Goal: Information Seeking & Learning: Understand process/instructions

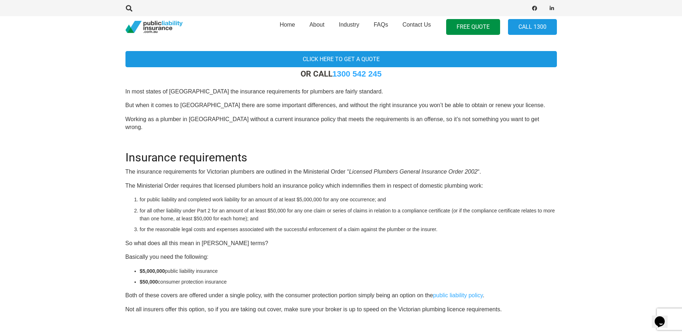
scroll to position [216, 0]
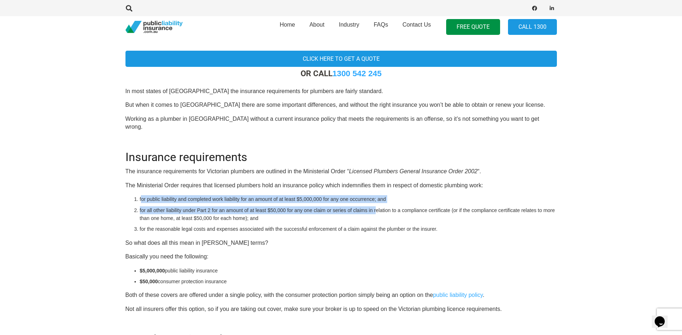
drag, startPoint x: 141, startPoint y: 192, endPoint x: 376, endPoint y: 197, distance: 235.9
click at [376, 197] on ol "for public liability and completed work liability for an amount of at least $5,…" at bounding box center [348, 214] width 417 height 38
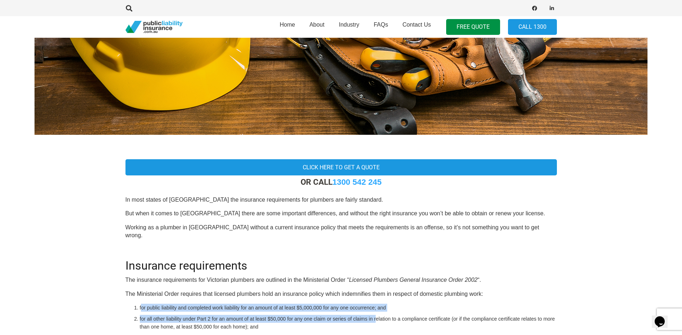
scroll to position [0, 0]
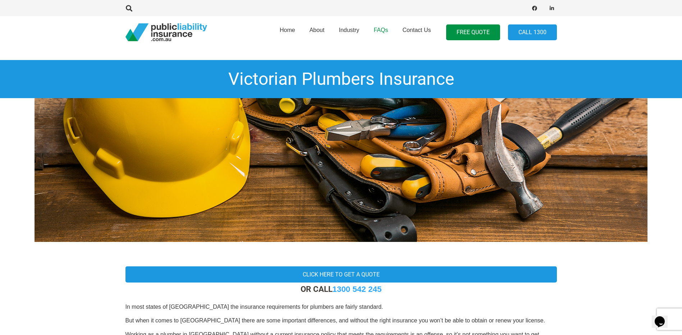
click at [382, 27] on link "FAQs" at bounding box center [380, 32] width 29 height 37
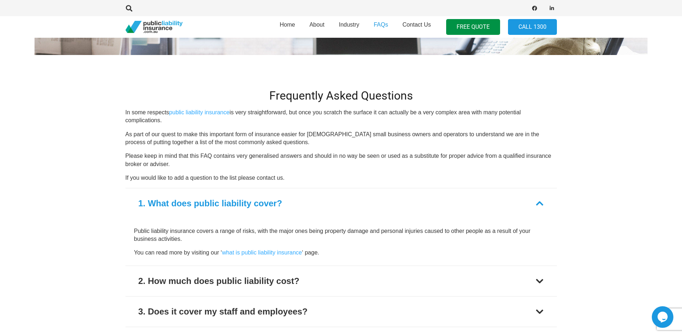
scroll to position [252, 0]
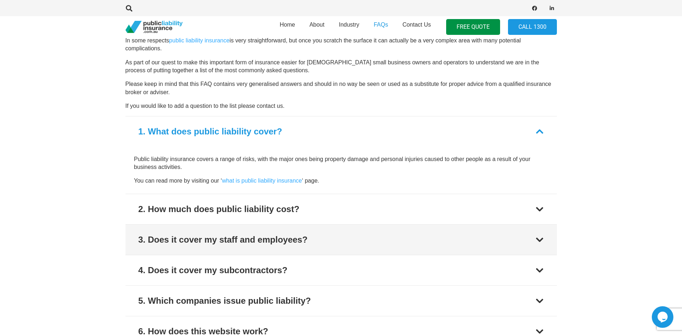
click at [540, 239] on div at bounding box center [539, 239] width 9 height 9
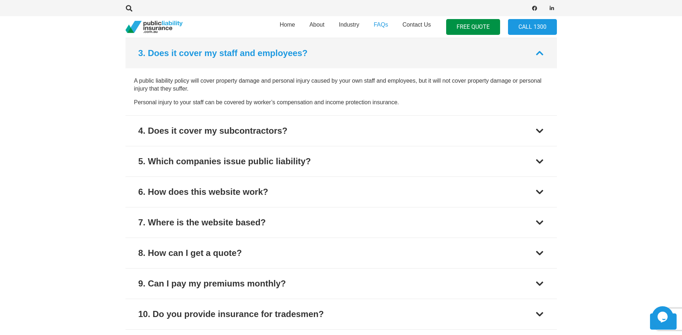
scroll to position [392, 0]
click at [540, 52] on div at bounding box center [539, 53] width 9 height 9
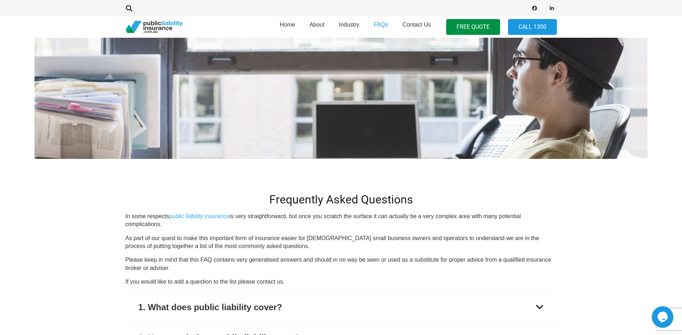
scroll to position [0, 0]
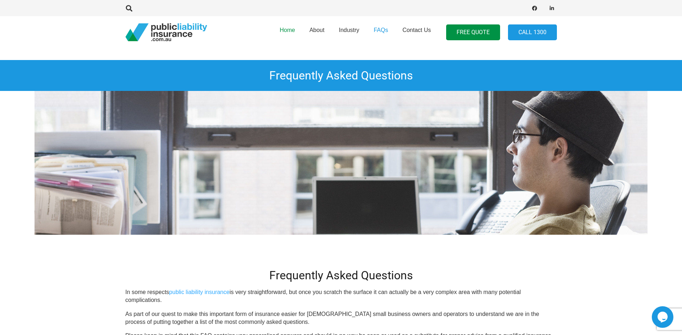
click at [289, 27] on span "Home" at bounding box center [287, 30] width 15 height 6
